Goal: Transaction & Acquisition: Purchase product/service

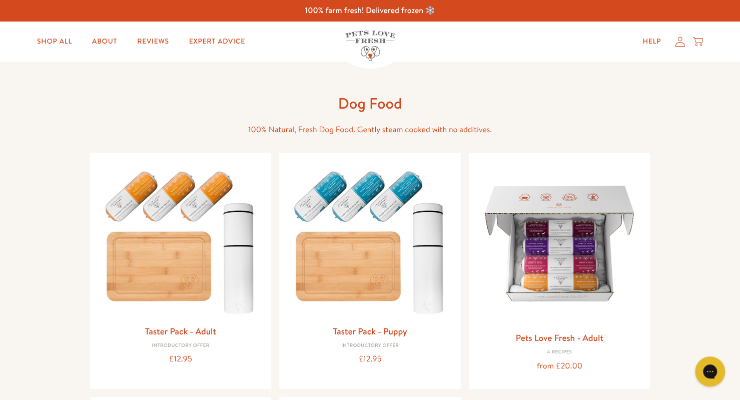
click at [713, 230] on div "Dog Food 100% Natural, Fresh Dog Food. Gently steam cooked with no additives. T…" at bounding box center [370, 363] width 740 height 603
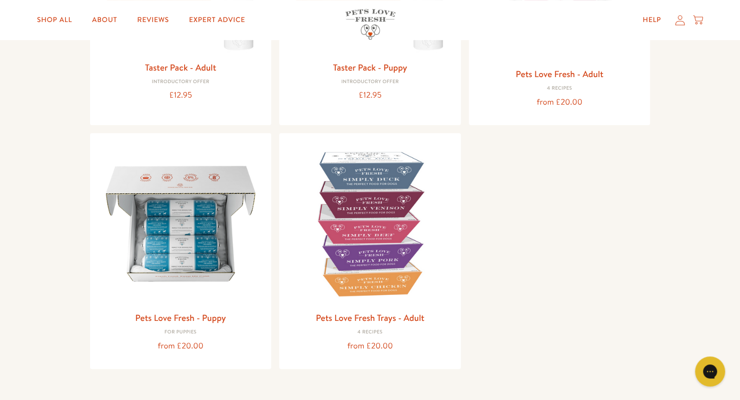
scroll to position [340, 0]
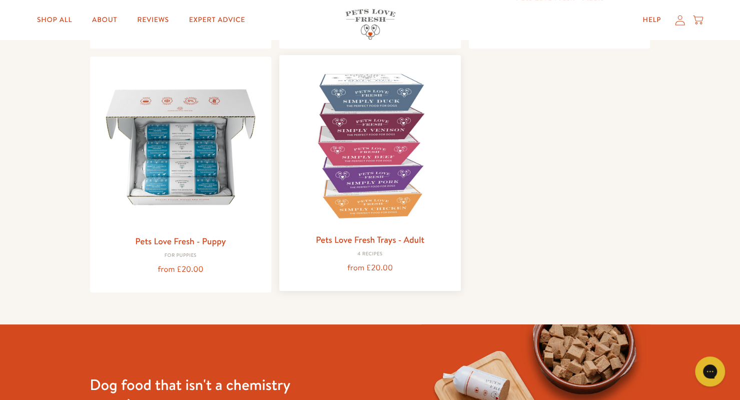
click at [363, 193] on img at bounding box center [370, 146] width 166 height 166
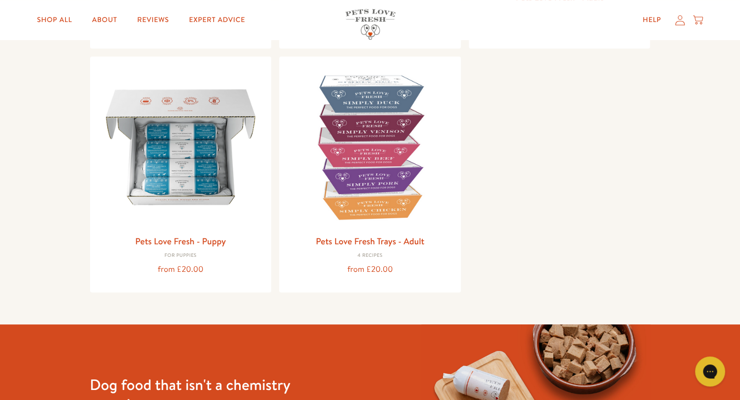
click at [18, 116] on div "Dog Food 100% Natural, Fresh Dog Food. Gently steam cooked with no additives. T…" at bounding box center [370, 22] width 740 height 603
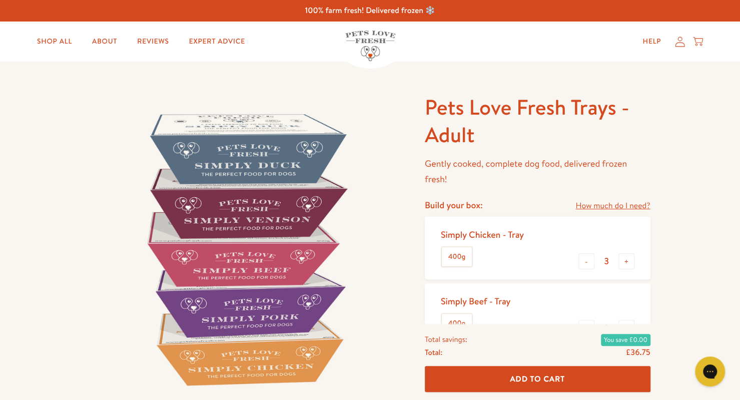
click at [714, 267] on div "Pets Love Fresh Trays - Adult Gently cooked, complete dog food, delivered froze…" at bounding box center [370, 393] width 740 height 662
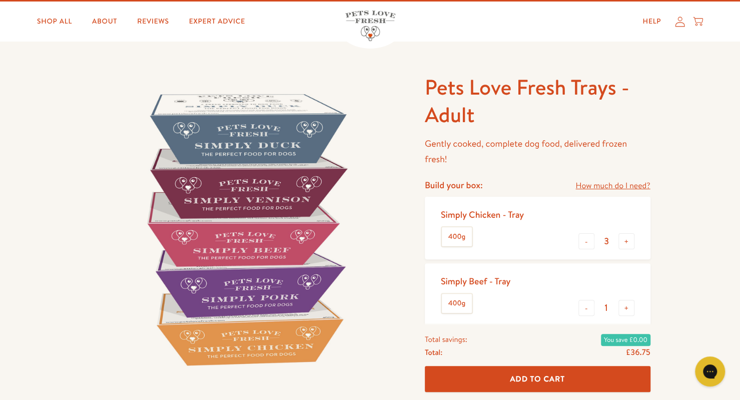
scroll to position [40, 0]
